Goal: Use online tool/utility: Use online tool/utility

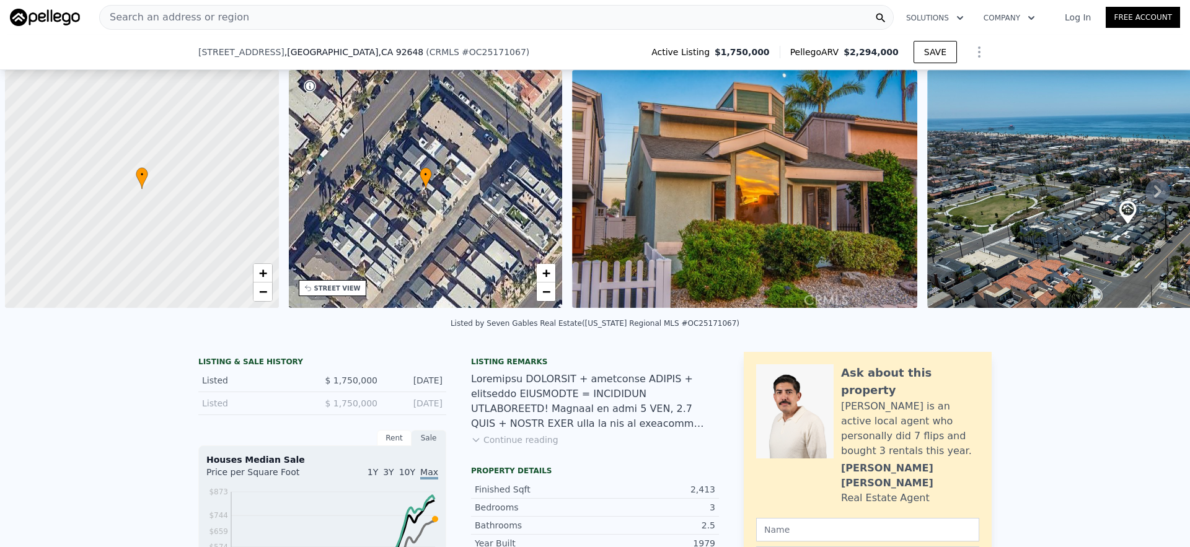
type input "1"
type input "4"
type input "1900"
type input "2869"
type input "2827"
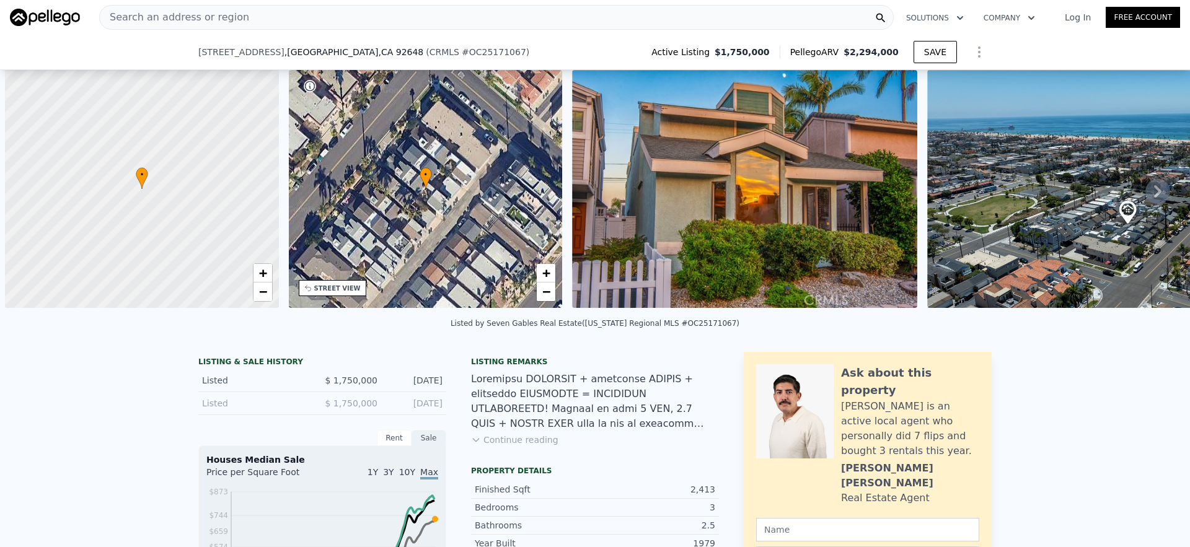
type input "4080"
checkbox input "false"
checkbox input "true"
type input "$ 2,212,000"
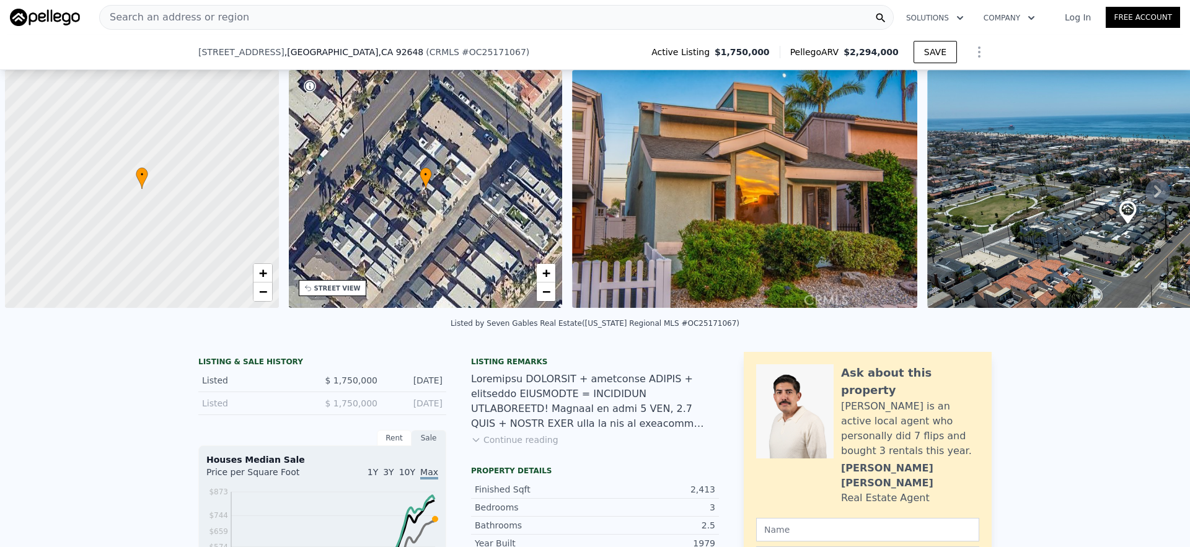
type input "$ 186,962"
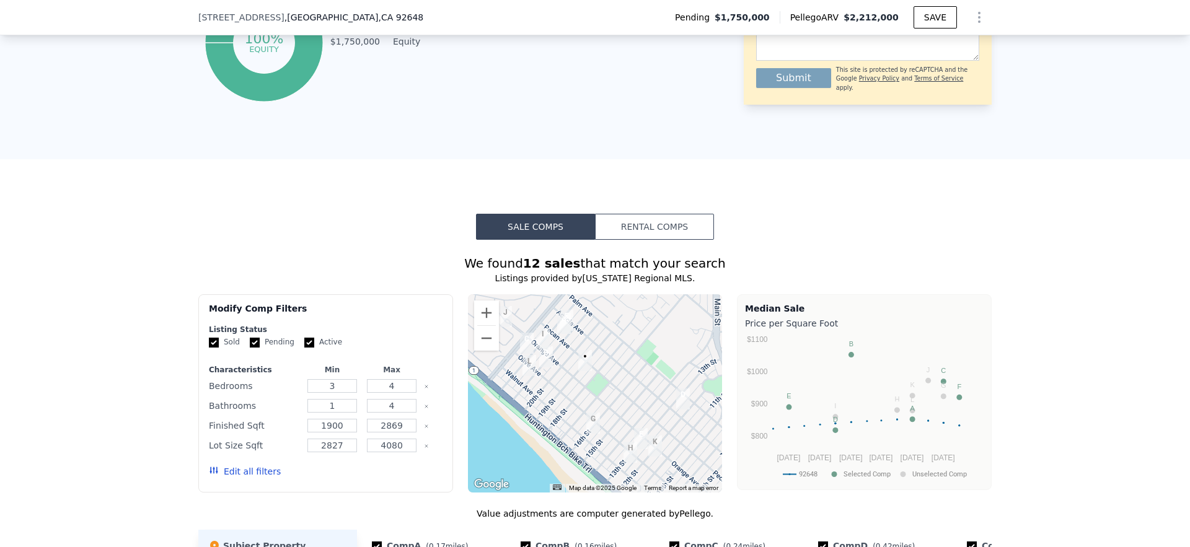
scroll to position [812, 0]
